Goal: Task Accomplishment & Management: Complete application form

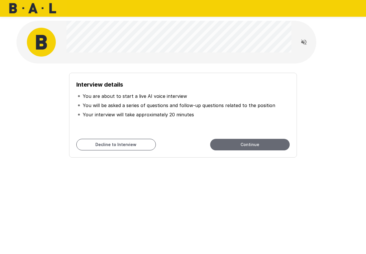
click at [236, 145] on button "Continue" at bounding box center [249, 145] width 79 height 12
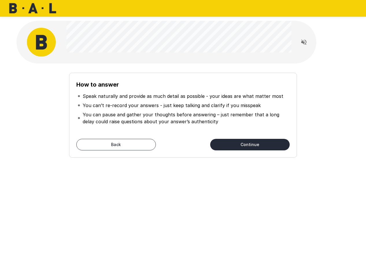
click at [236, 145] on button "Continue" at bounding box center [249, 145] width 79 height 12
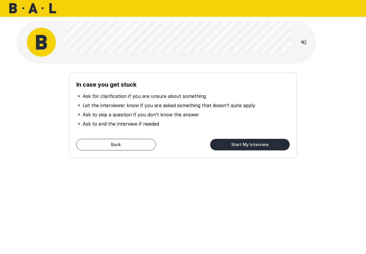
click at [300, 44] on button "Read questions aloud" at bounding box center [304, 42] width 12 height 12
click at [250, 146] on button "Start My Interview" at bounding box center [249, 145] width 79 height 12
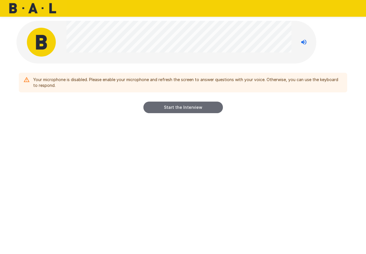
click at [162, 108] on button "Start the Interview" at bounding box center [182, 108] width 79 height 12
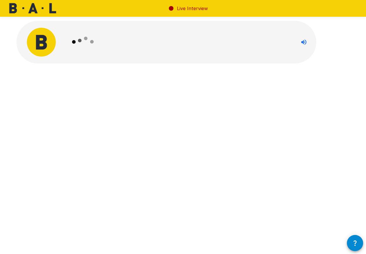
click at [350, 242] on button "button" at bounding box center [355, 243] width 16 height 16
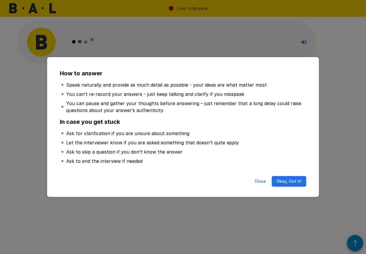
click at [257, 181] on button "Close" at bounding box center [260, 181] width 18 height 11
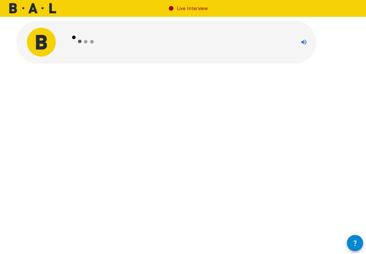
drag, startPoint x: 92, startPoint y: 40, endPoint x: 66, endPoint y: 40, distance: 26.0
click at [91, 40] on icon at bounding box center [83, 42] width 34 height 34
click at [38, 39] on img at bounding box center [41, 42] width 29 height 29
click at [42, 14] on img at bounding box center [33, 8] width 67 height 17
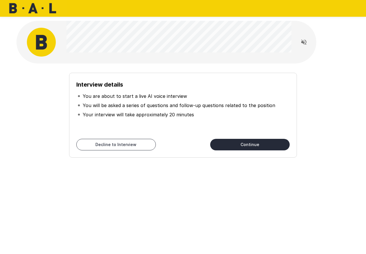
click at [258, 147] on button "Continue" at bounding box center [249, 145] width 79 height 12
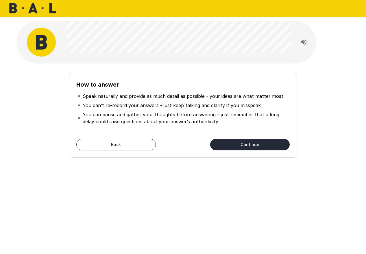
click at [231, 146] on button "Continue" at bounding box center [249, 145] width 79 height 12
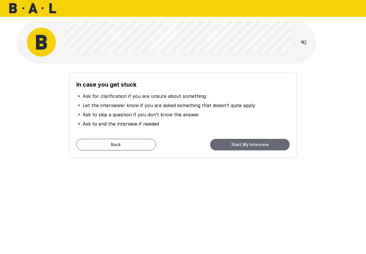
click at [236, 148] on button "Start My Interview" at bounding box center [249, 145] width 79 height 12
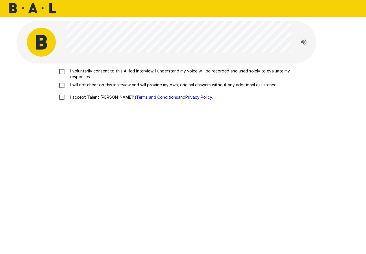
click at [81, 101] on label "I accept Talent Llama's Terms and Conditions and Privacy Policy ." at bounding box center [183, 97] width 254 height 12
click at [79, 86] on p "I will not cheat on this interview and will provide my own, original answers wi…" at bounding box center [172, 85] width 209 height 6
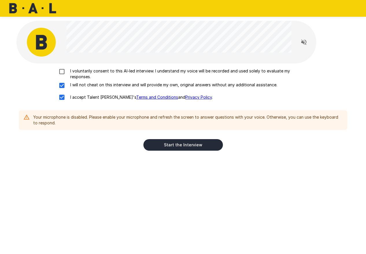
click at [78, 70] on p "I voluntarily consent to this AI-led interview. I understand my voice will be r…" at bounding box center [189, 74] width 242 height 12
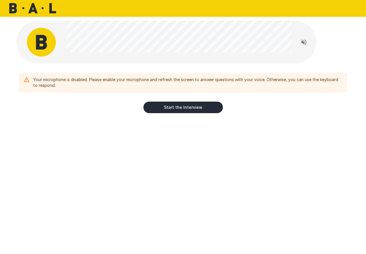
click at [167, 105] on button "Start the Interview" at bounding box center [182, 108] width 79 height 12
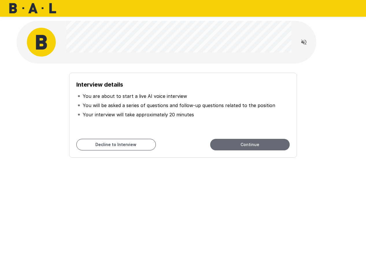
click at [262, 142] on button "Continue" at bounding box center [249, 145] width 79 height 12
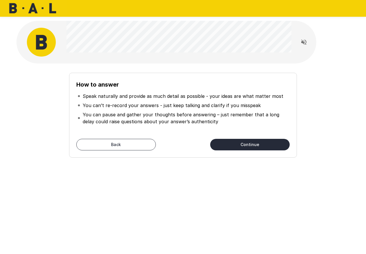
click at [262, 142] on button "Continue" at bounding box center [249, 145] width 79 height 12
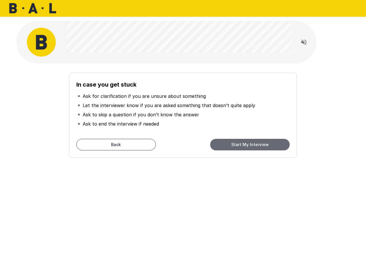
click at [262, 142] on button "Start My Interview" at bounding box center [249, 145] width 79 height 12
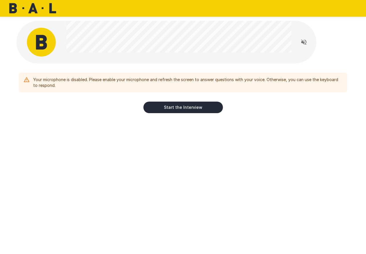
click at [165, 107] on button "Start the Interview" at bounding box center [182, 108] width 79 height 12
